Goal: Information Seeking & Learning: Check status

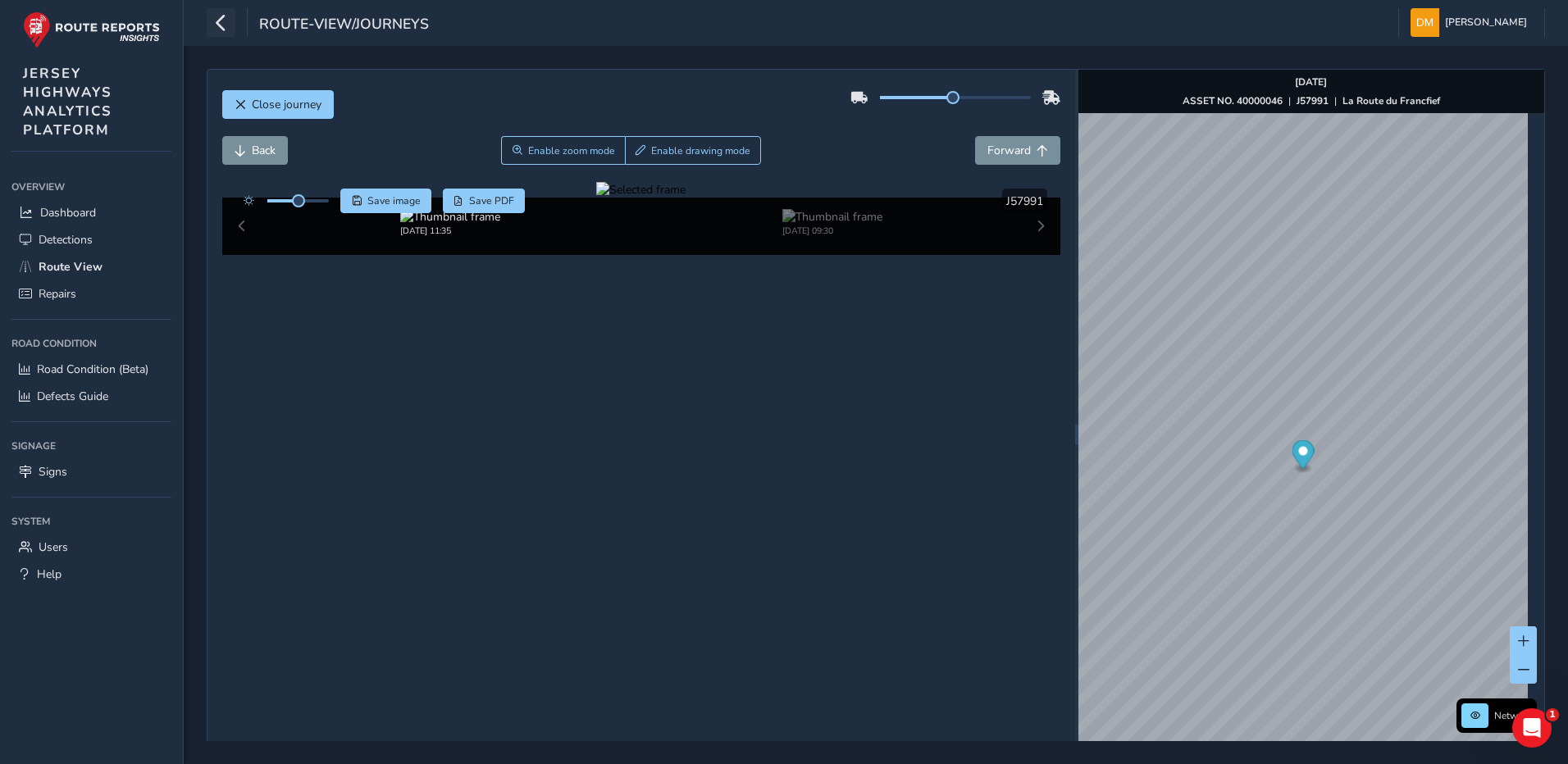
scroll to position [58, 0]
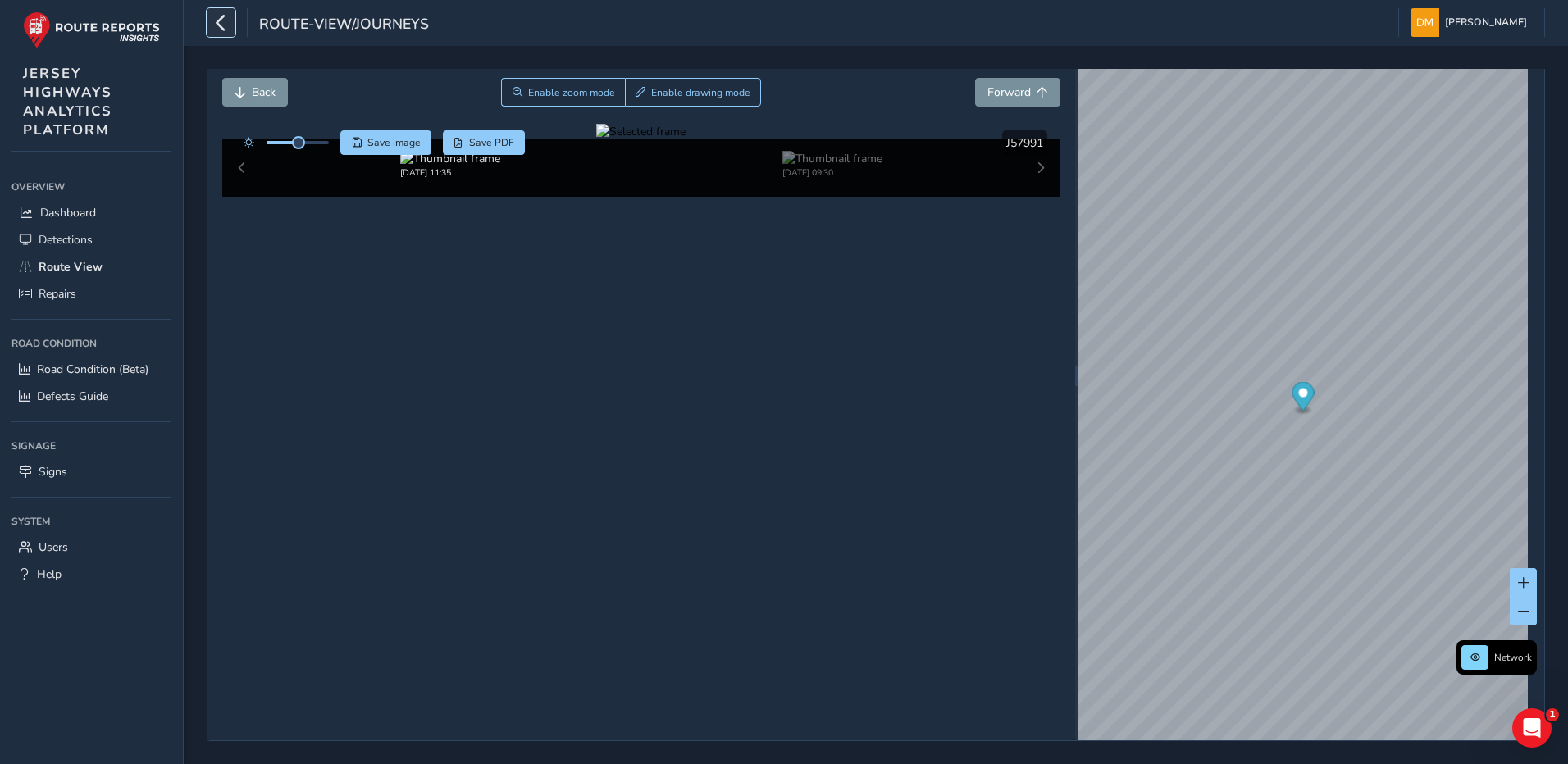
click at [222, 13] on icon "button" at bounding box center [221, 22] width 17 height 29
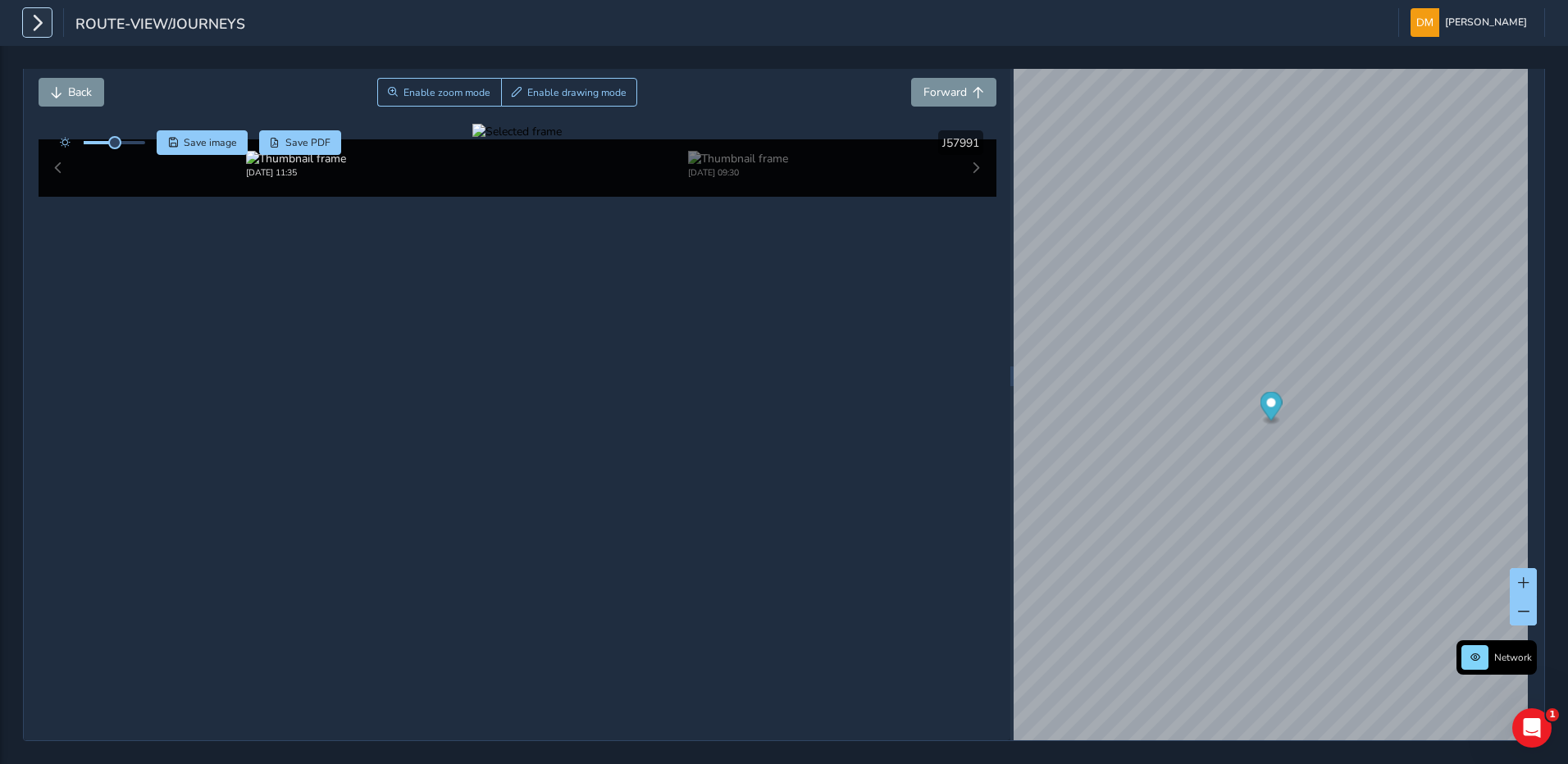
click at [31, 24] on icon "button" at bounding box center [37, 22] width 17 height 29
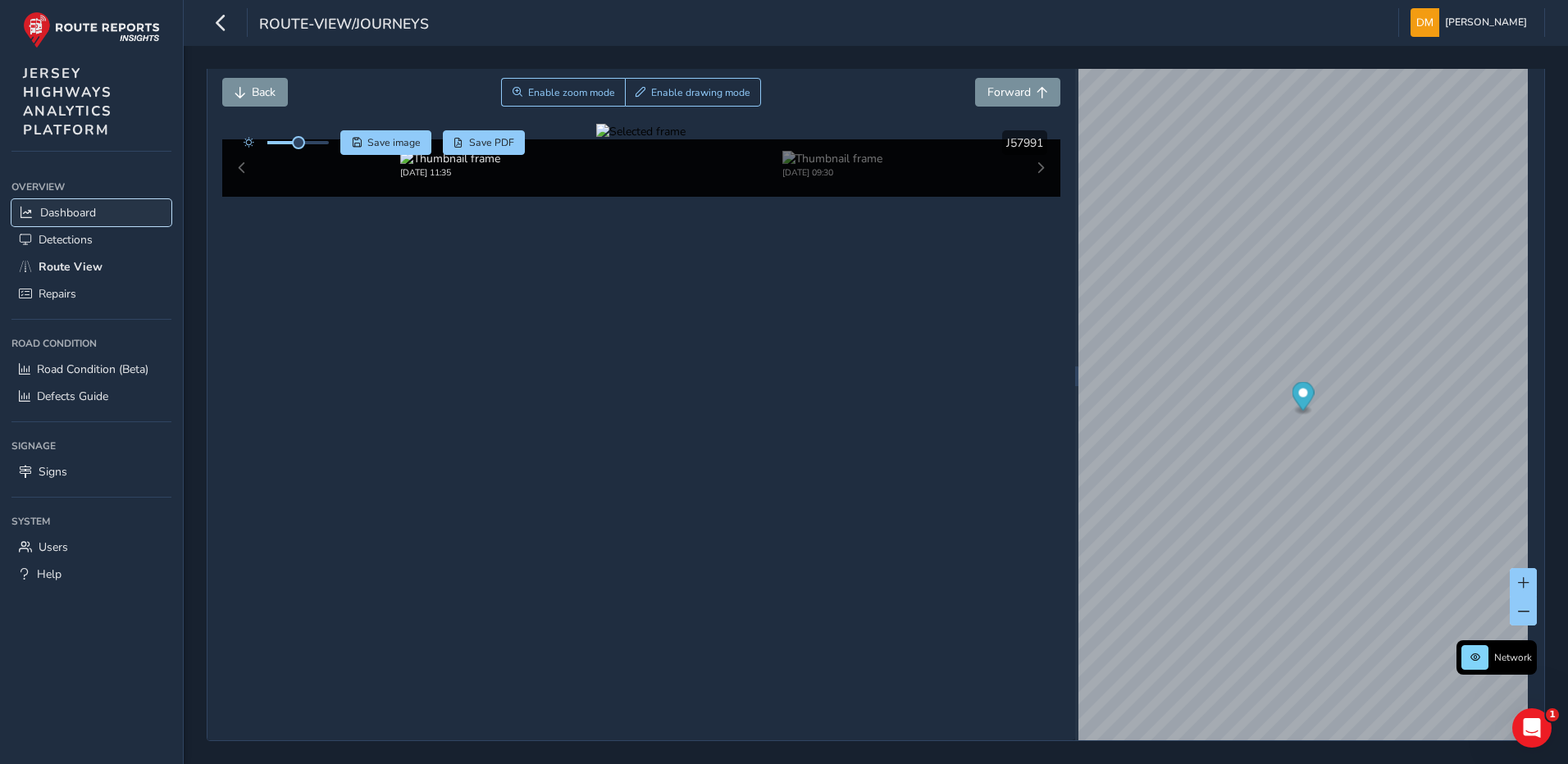
click at [46, 216] on span "Dashboard" at bounding box center [68, 213] width 55 height 16
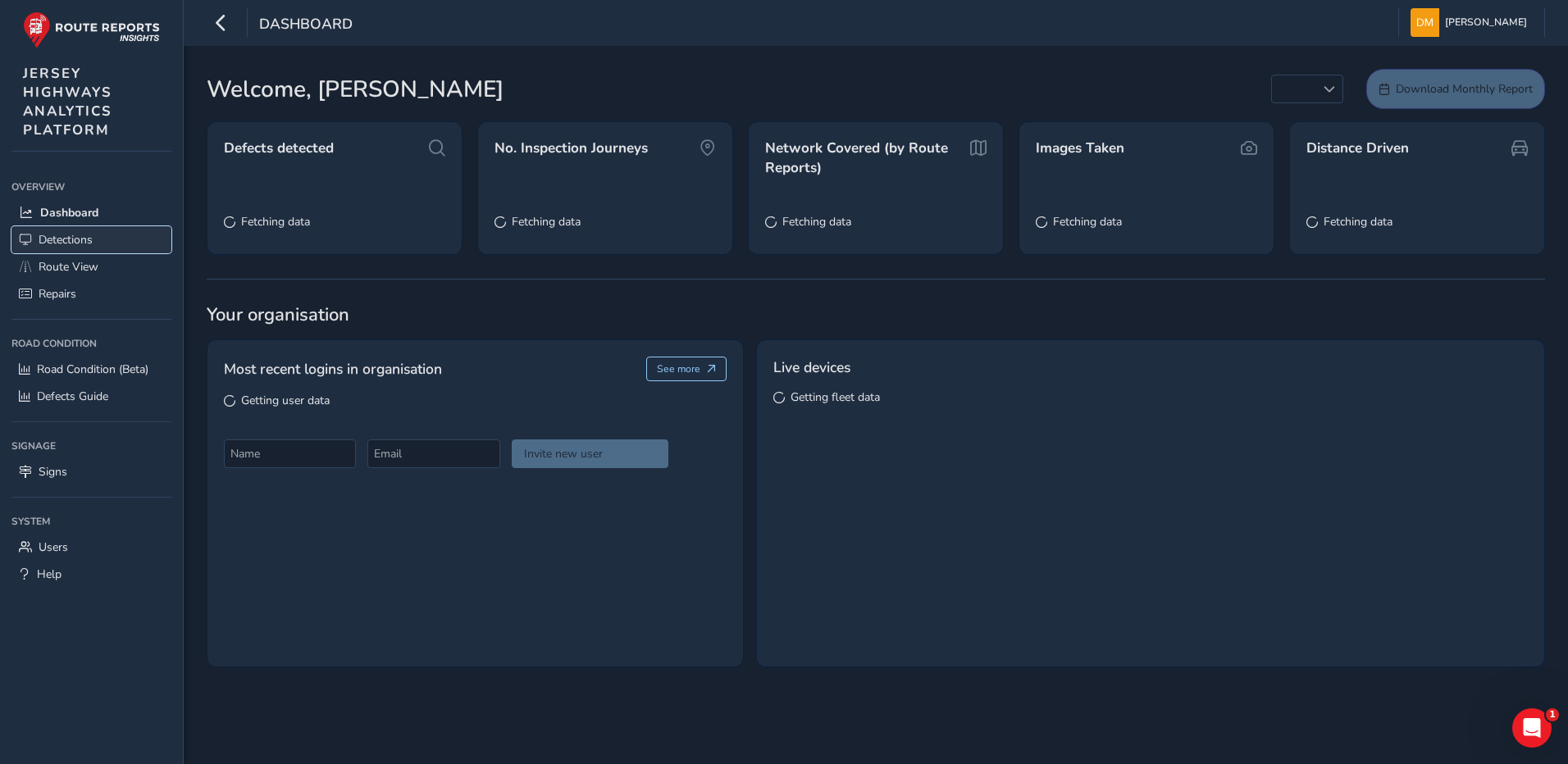
click at [62, 232] on span "Detections" at bounding box center [65, 239] width 54 height 16
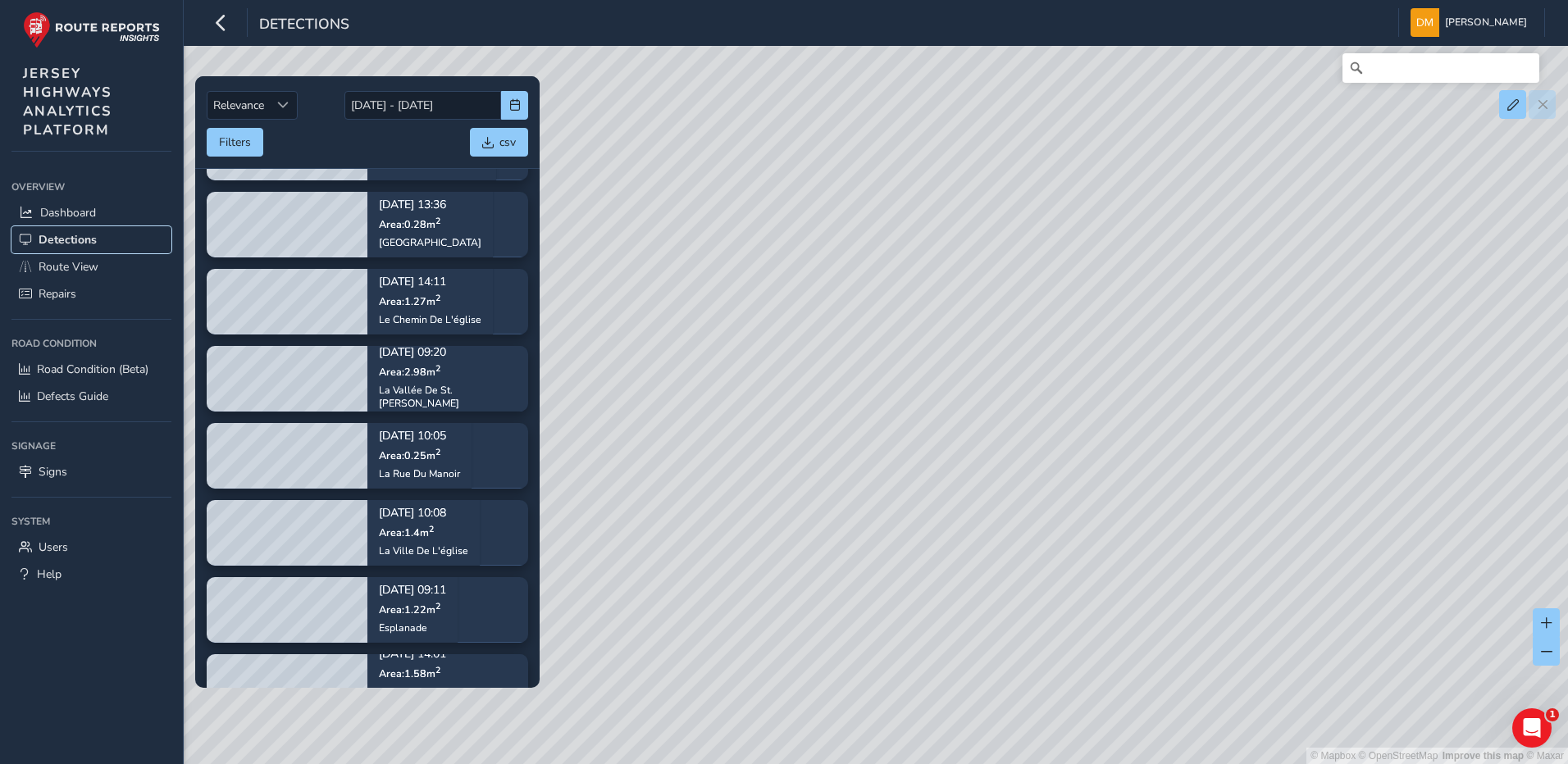
scroll to position [788, 0]
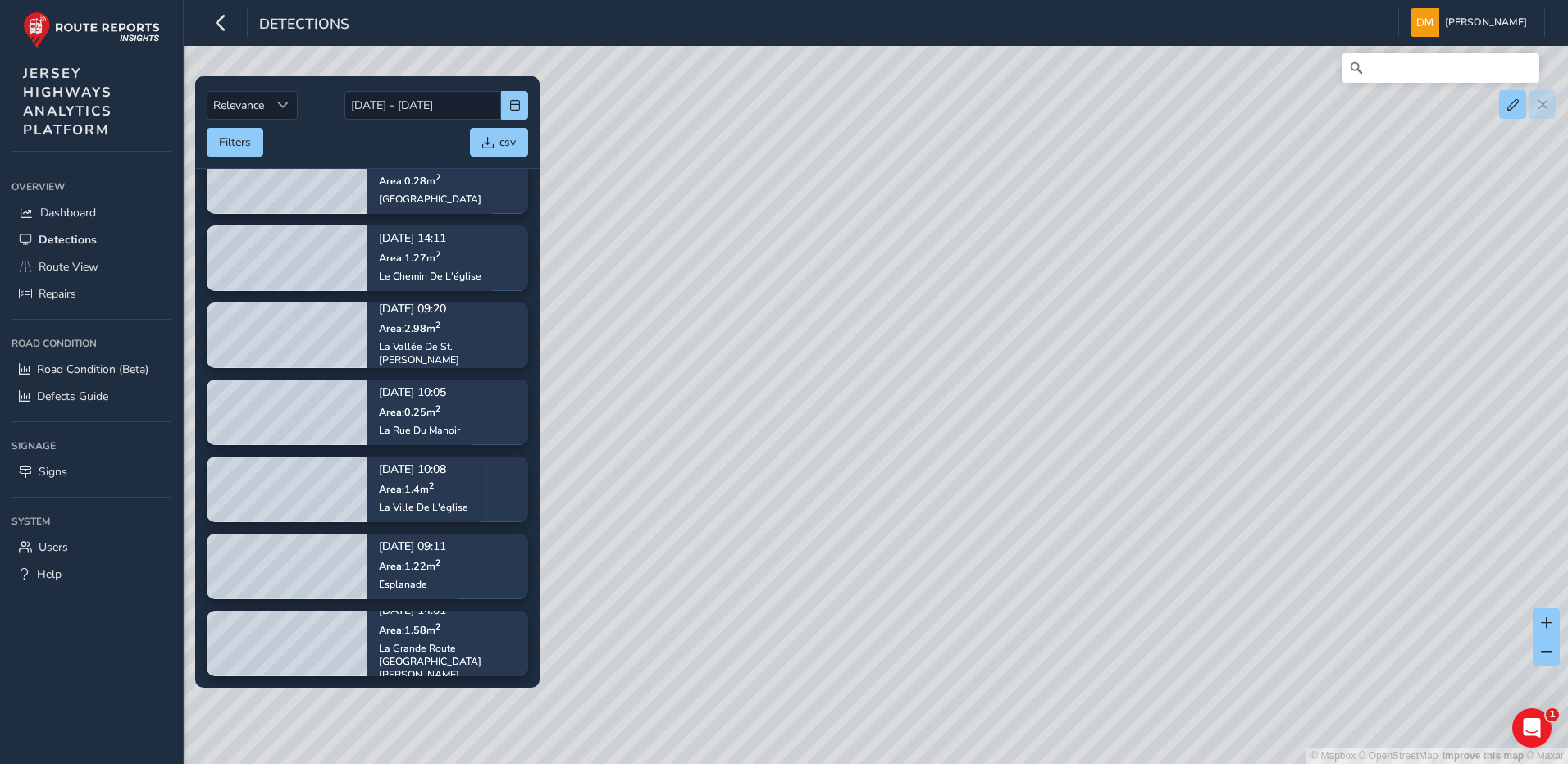
drag, startPoint x: 1351, startPoint y: 422, endPoint x: 1160, endPoint y: 376, distance: 196.5
click at [1160, 376] on div "© Mapbox © OpenStreetMap Improve this map © Maxar" at bounding box center [784, 382] width 1568 height 764
drag, startPoint x: 1172, startPoint y: 214, endPoint x: 1088, endPoint y: 362, distance: 170.2
click at [1046, 472] on div "© Mapbox © OpenStreetMap Improve this map © Maxar" at bounding box center [784, 382] width 1568 height 764
drag, startPoint x: 918, startPoint y: 284, endPoint x: 1112, endPoint y: 484, distance: 278.6
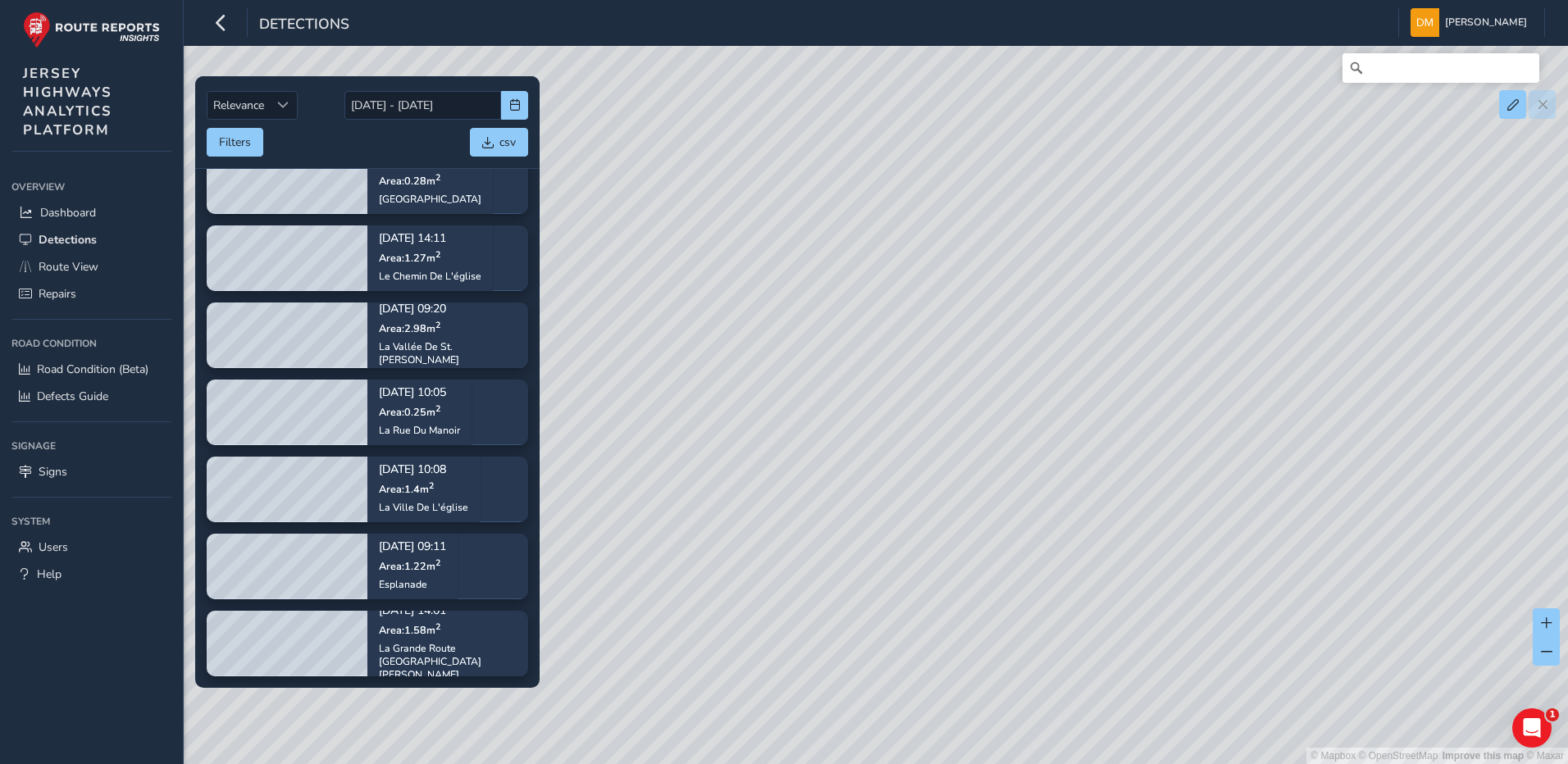
click at [1112, 484] on div "© Mapbox © OpenStreetMap Improve this map © Maxar" at bounding box center [784, 382] width 1568 height 764
drag, startPoint x: 913, startPoint y: 397, endPoint x: 1286, endPoint y: 527, distance: 395.0
click at [1287, 528] on div "© Mapbox © OpenStreetMap Improve this map © Maxar" at bounding box center [784, 382] width 1568 height 764
drag, startPoint x: 1282, startPoint y: 512, endPoint x: 782, endPoint y: 311, distance: 538.9
click at [425, 69] on div "Relevance Relevance [DATE] - [DATE] Filters csv [DATE] 13:36 Area: 0.61 m [STRE…" at bounding box center [876, 69] width 1338 height 0
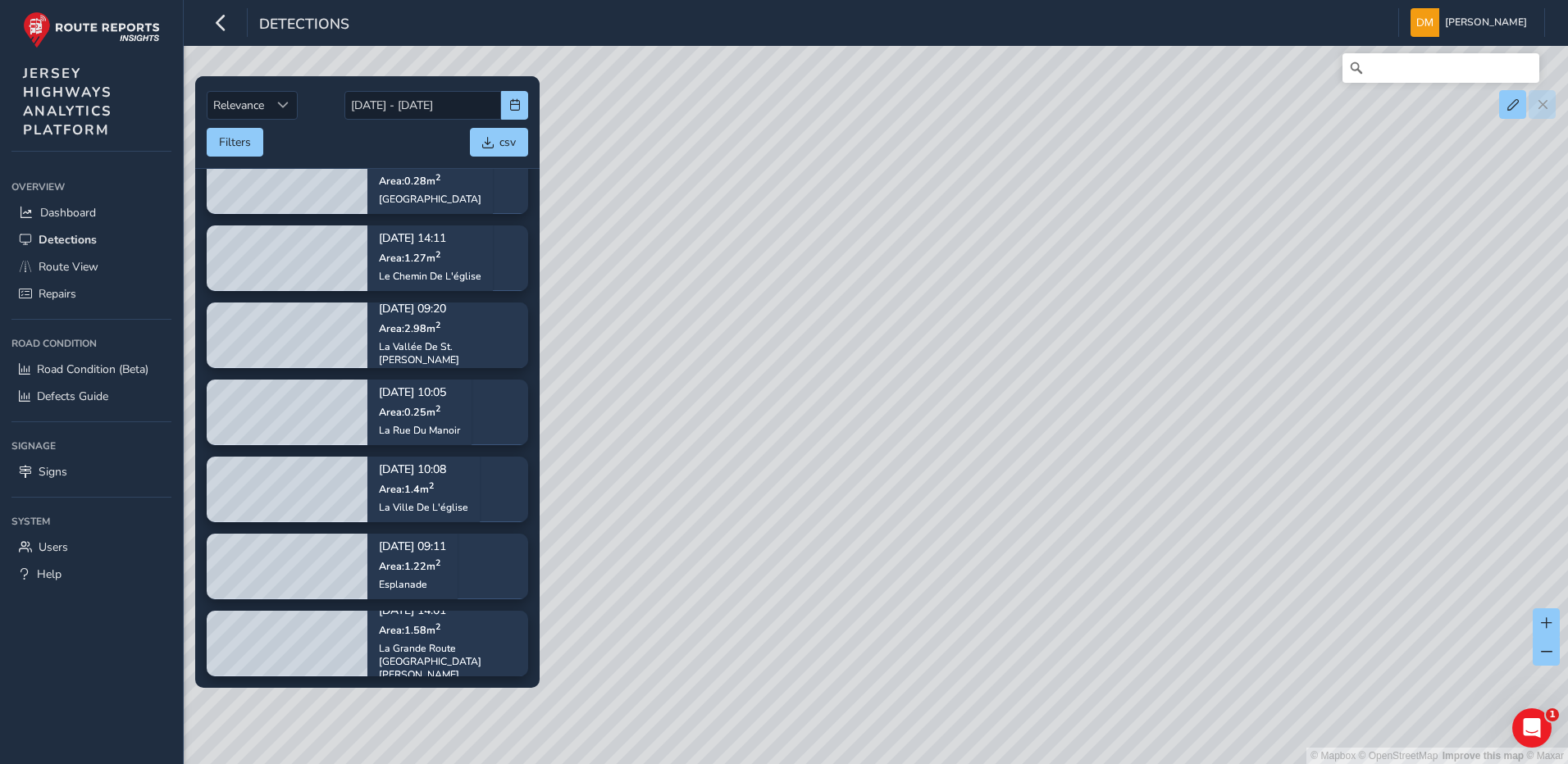
drag, startPoint x: 1378, startPoint y: 456, endPoint x: 939, endPoint y: 308, distance: 463.3
click at [939, 308] on div "© Mapbox © OpenStreetMap Improve this map © Maxar" at bounding box center [784, 382] width 1568 height 764
click at [1069, 412] on div "© Mapbox © OpenStreetMap Improve this map © Maxar" at bounding box center [784, 382] width 1568 height 764
click at [1065, 416] on div "© Mapbox © OpenStreetMap Improve this map © Maxar" at bounding box center [784, 382] width 1568 height 764
click at [384, 111] on input "[DATE] - [DATE]" at bounding box center [422, 105] width 156 height 29
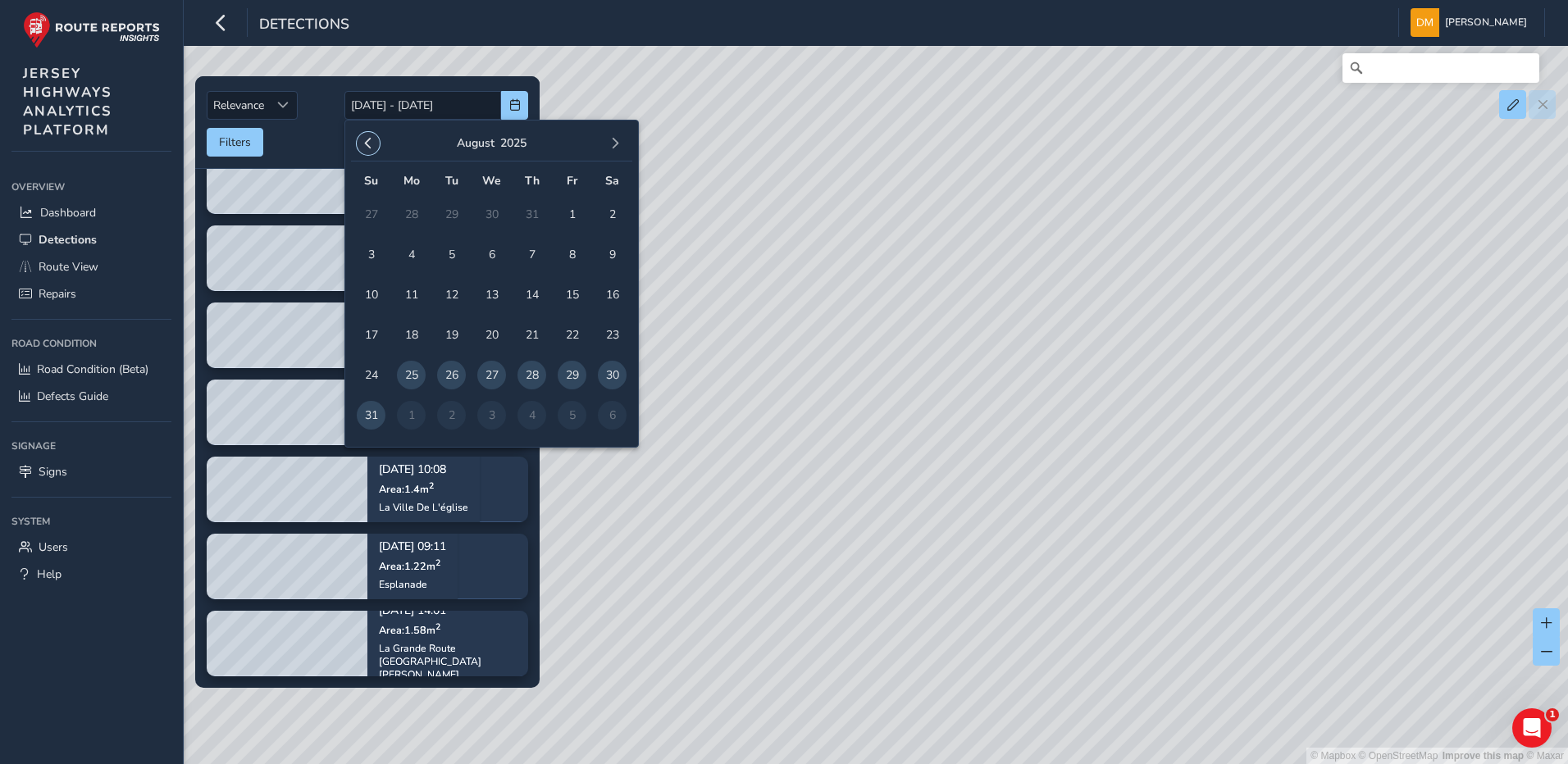
click at [364, 145] on span "button" at bounding box center [368, 143] width 12 height 12
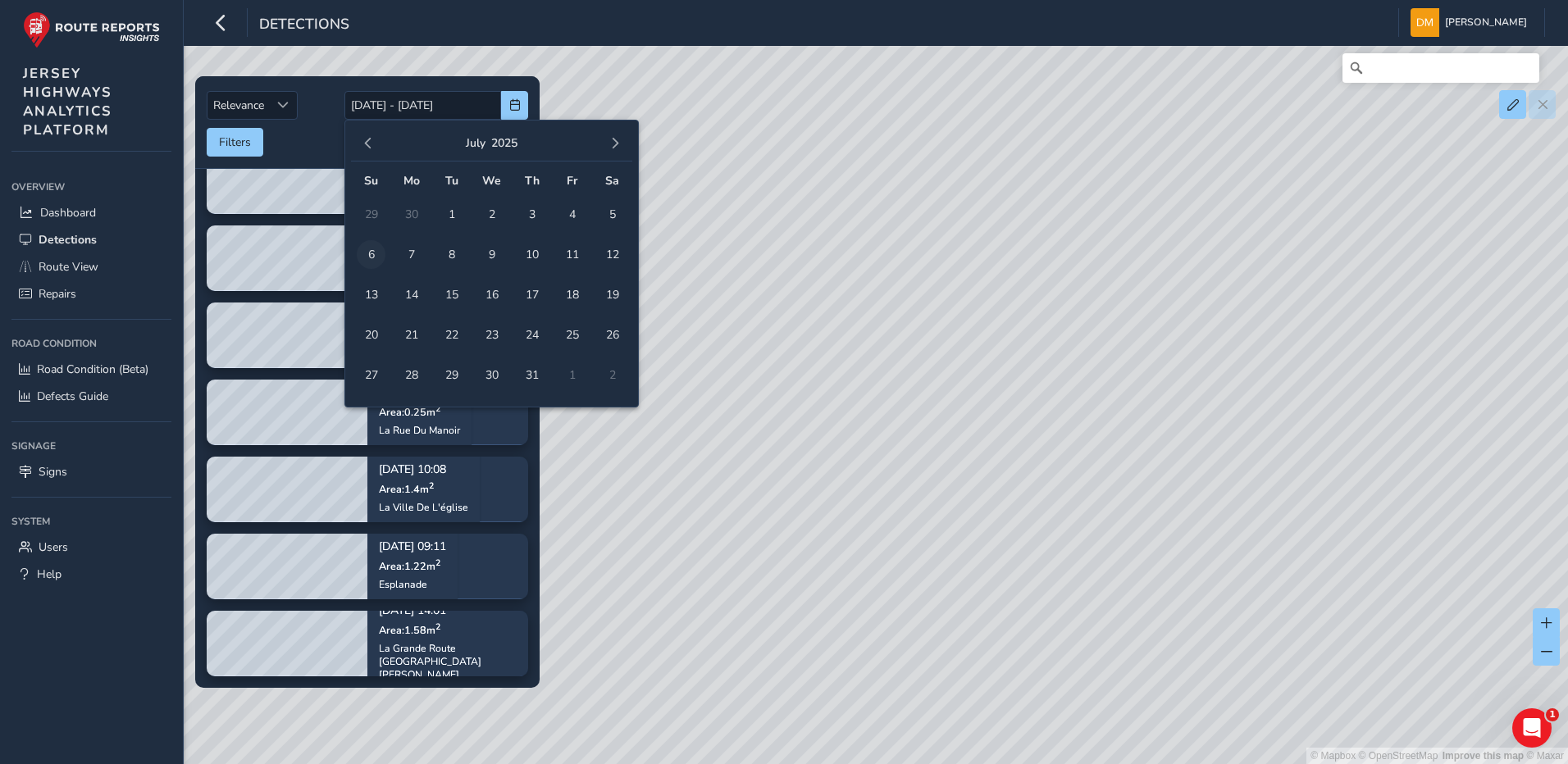
click at [373, 259] on span "6" at bounding box center [371, 254] width 29 height 29
type input "[DATE]"
click at [525, 374] on span "31" at bounding box center [531, 375] width 29 height 29
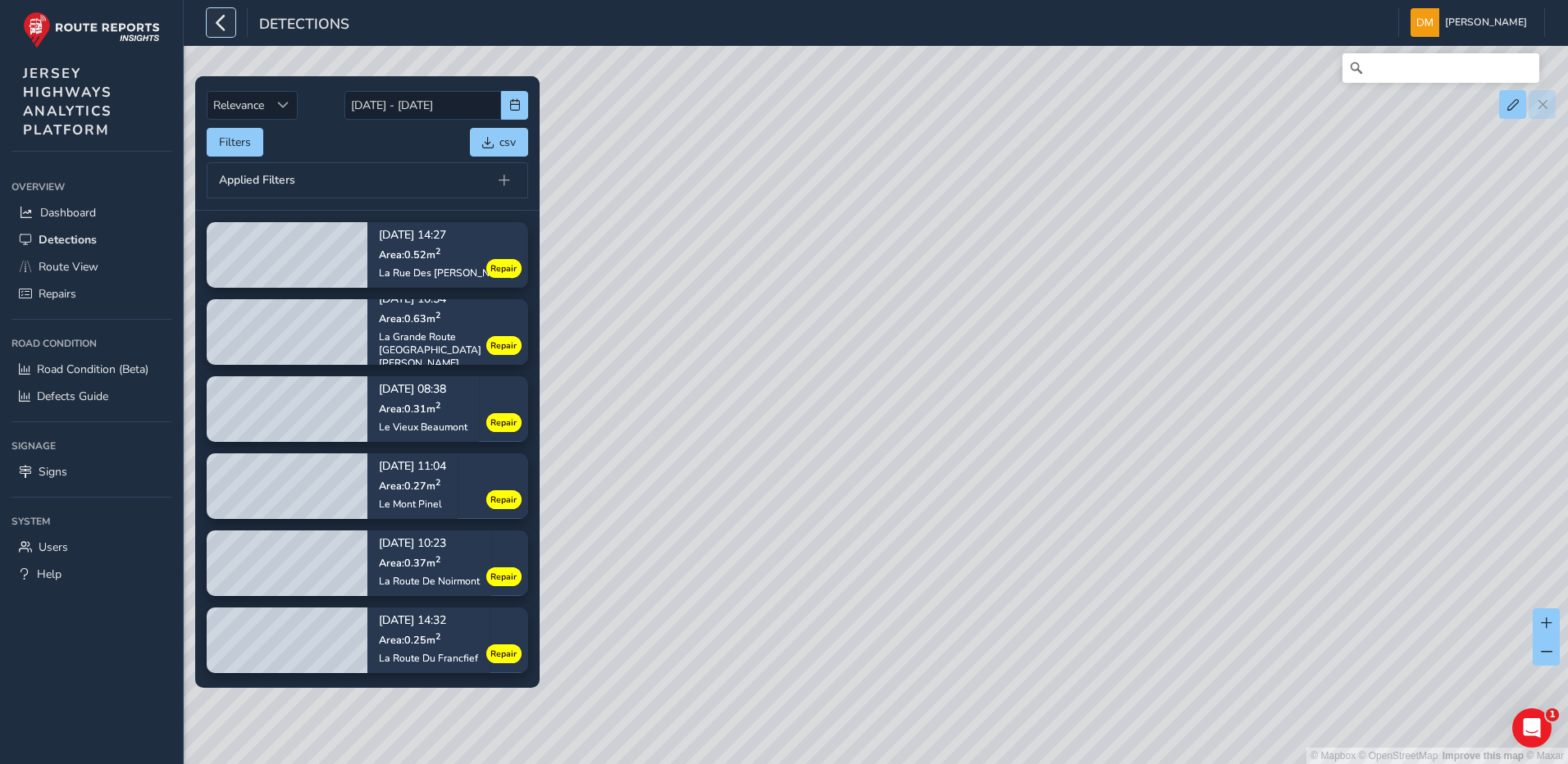
click at [226, 23] on icon "button" at bounding box center [221, 22] width 17 height 29
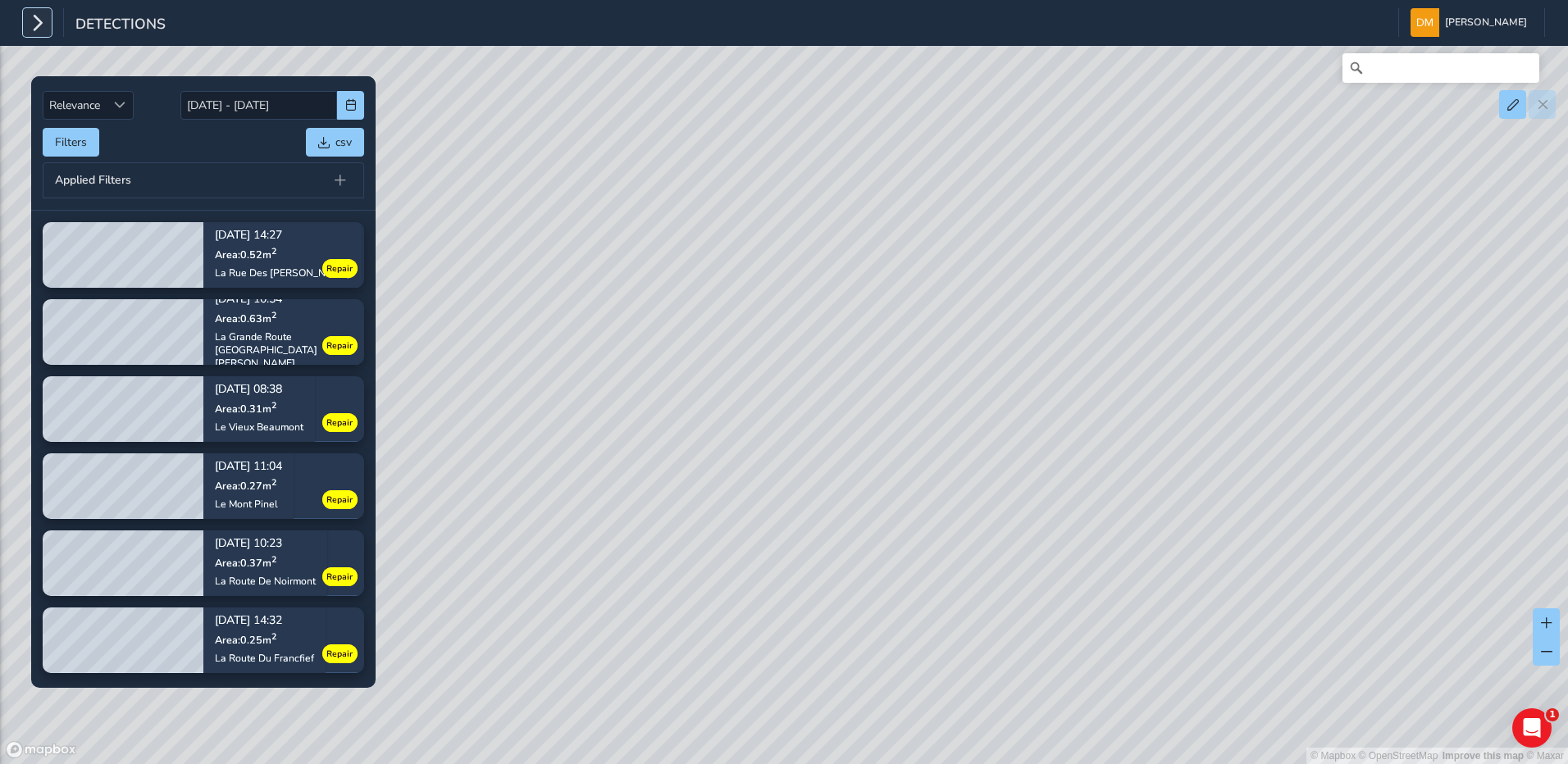
click at [31, 26] on icon "button" at bounding box center [37, 22] width 17 height 29
